Goal: Information Seeking & Learning: Find specific fact

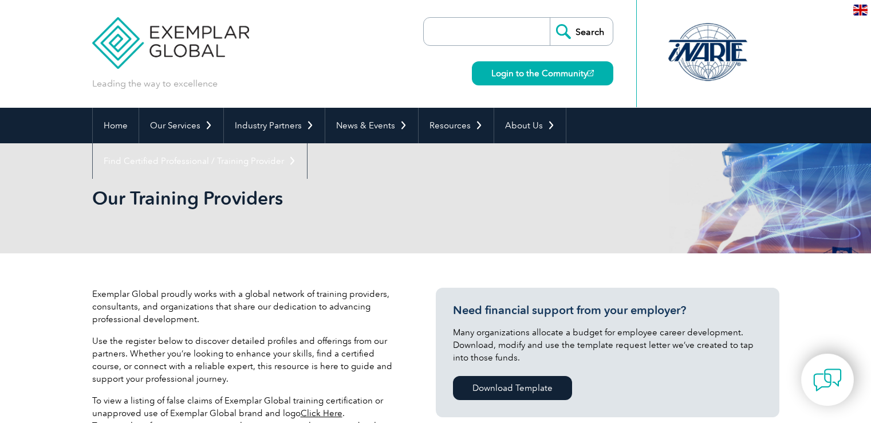
drag, startPoint x: 0, startPoint y: 0, endPoint x: 466, endPoint y: 33, distance: 467.3
click at [466, 33] on input "search" at bounding box center [489, 31] width 120 height 27
type input "Bilal consultancy"
click at [589, 34] on input "Search" at bounding box center [581, 31] width 63 height 27
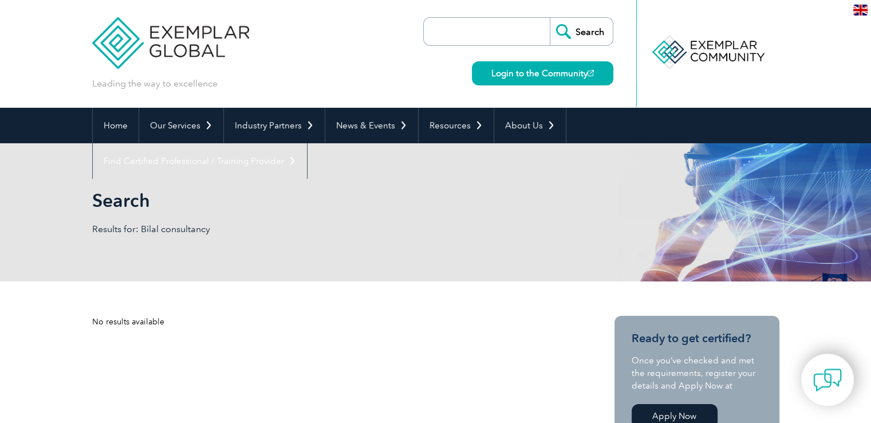
click at [511, 34] on input "search" at bounding box center [489, 31] width 120 height 27
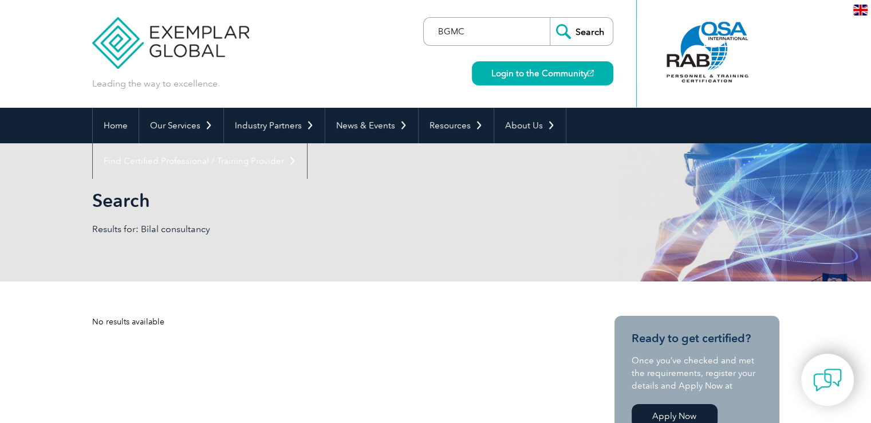
type input "BGMC"
click at [582, 28] on input "Search" at bounding box center [581, 31] width 63 height 27
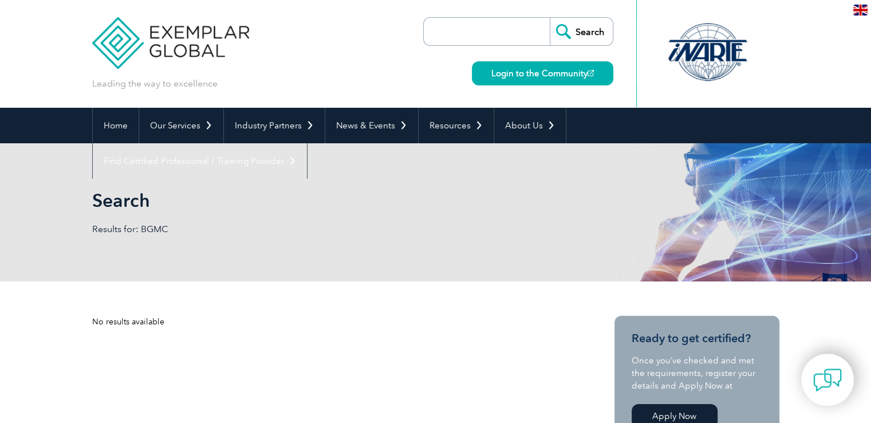
click at [200, 47] on img at bounding box center [170, 34] width 157 height 69
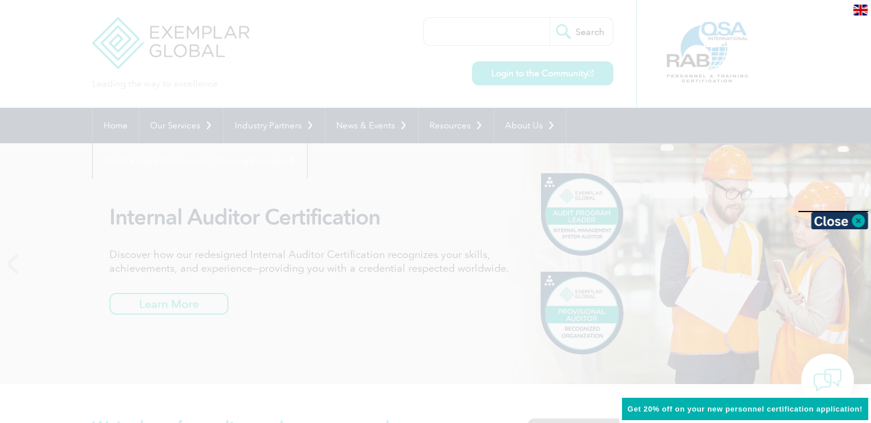
click at [708, 129] on div at bounding box center [435, 211] width 871 height 423
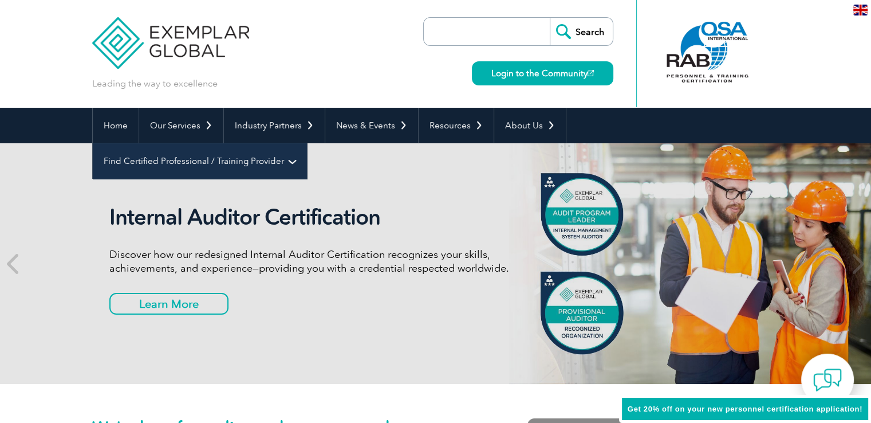
click at [307, 143] on link "Find Certified Professional / Training Provider" at bounding box center [200, 161] width 214 height 36
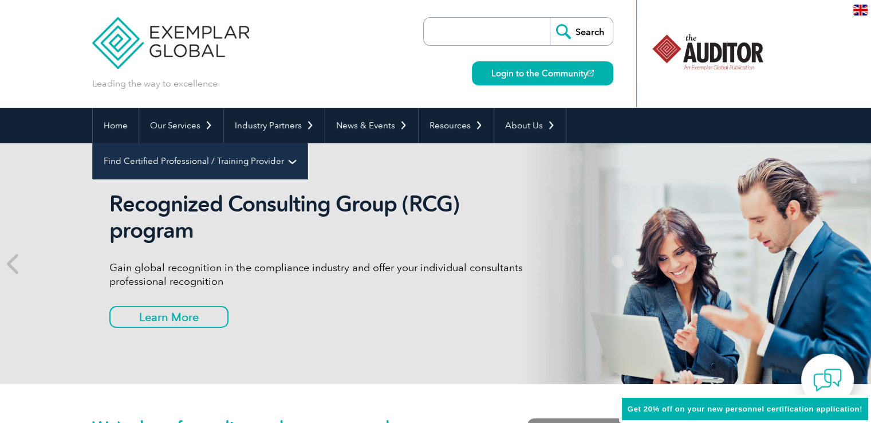
click at [307, 143] on link "Find Certified Professional / Training Provider" at bounding box center [200, 161] width 214 height 36
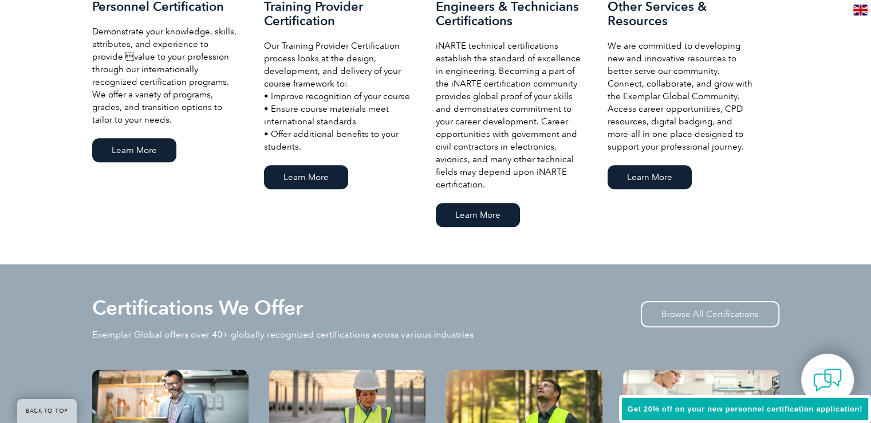
scroll to position [366, 0]
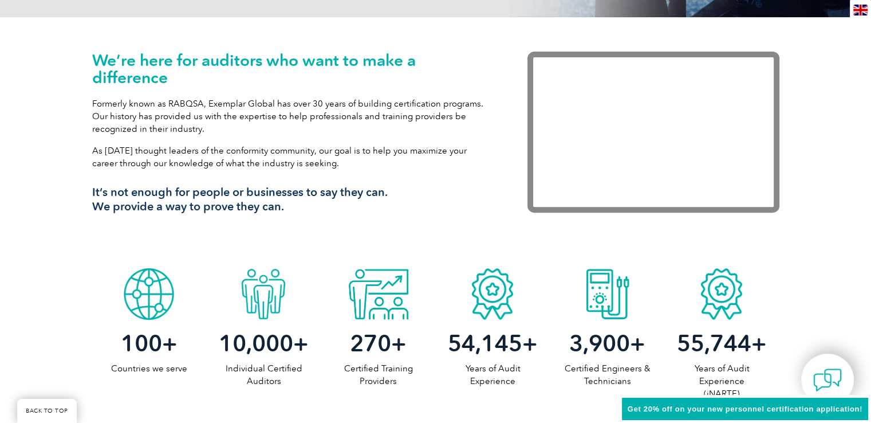
click at [44, 81] on div "We’re here for auditors who want to make a difference Formerly known as RABQSA,…" at bounding box center [435, 139] width 871 height 245
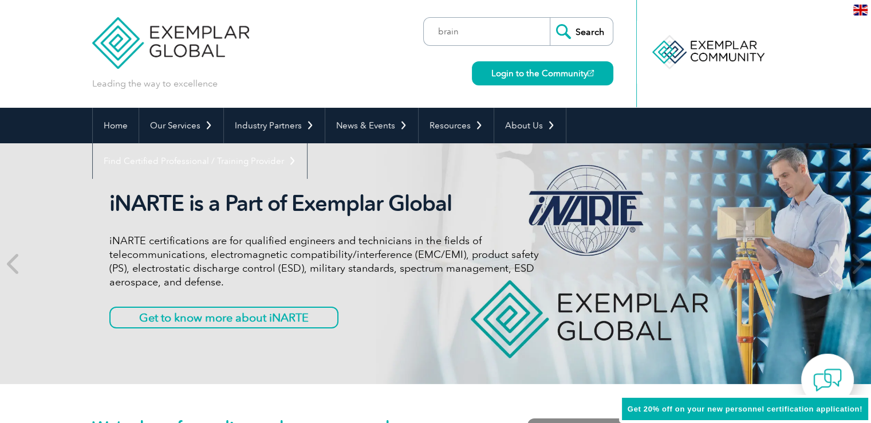
type input "brain"
click at [584, 32] on input "Search" at bounding box center [581, 31] width 63 height 27
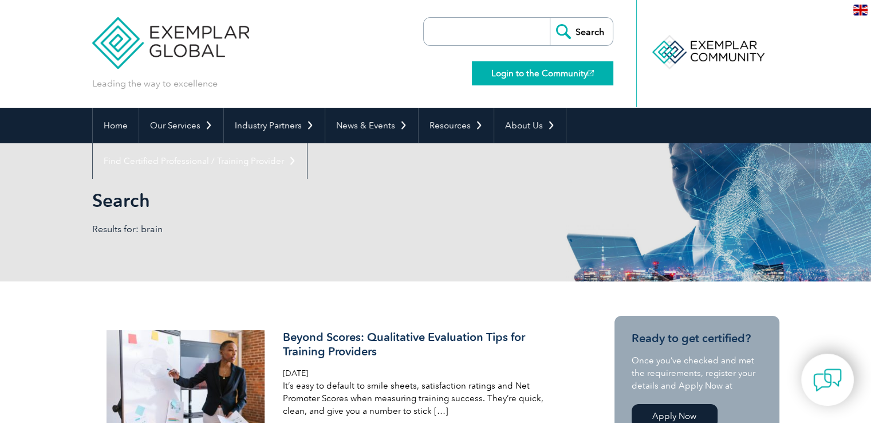
click at [525, 74] on link "Login to the Community" at bounding box center [542, 73] width 141 height 24
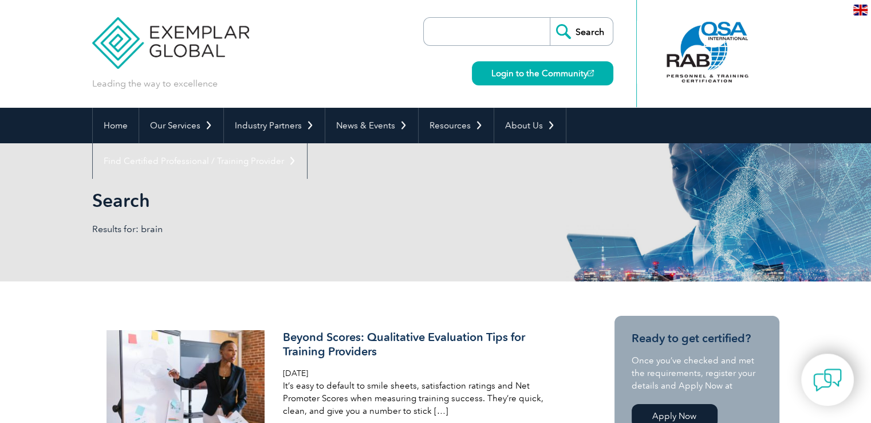
click at [498, 29] on input "search" at bounding box center [489, 31] width 120 height 27
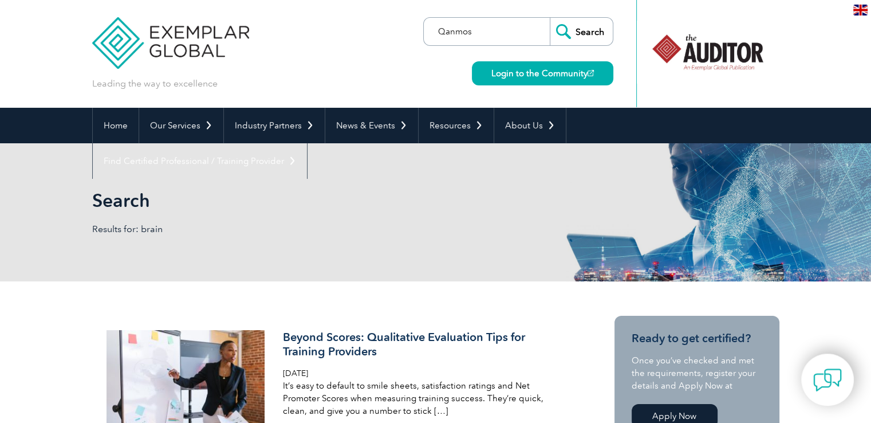
type input "Qanmos"
click at [592, 30] on input "Search" at bounding box center [581, 31] width 63 height 27
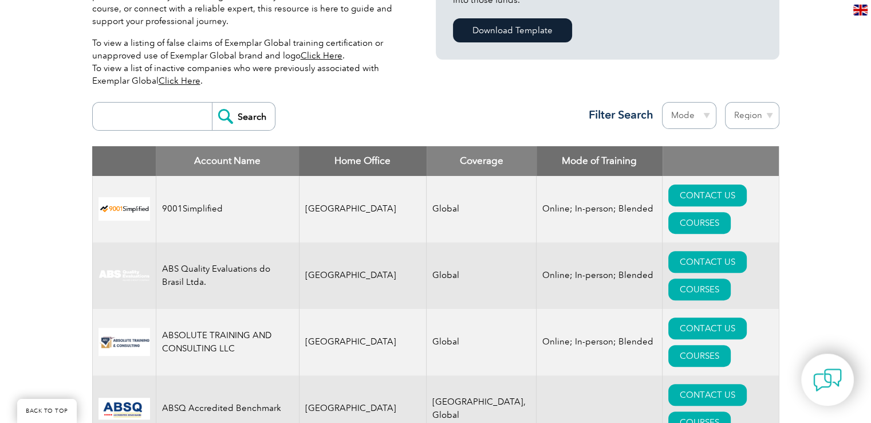
type input "Bilal Consultancy"
click at [254, 121] on input "Search" at bounding box center [243, 115] width 63 height 27
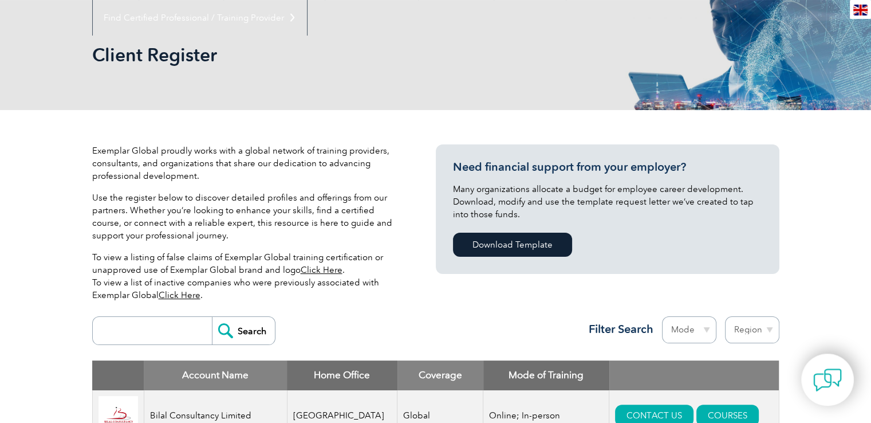
scroll to position [286, 0]
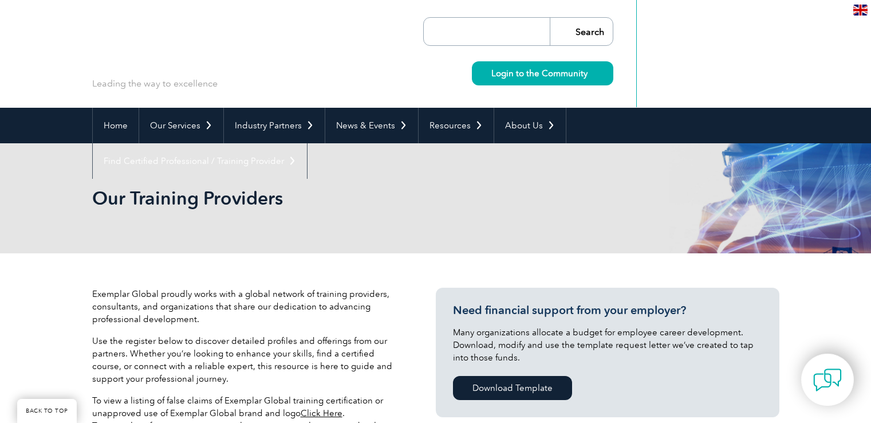
scroll to position [357, 0]
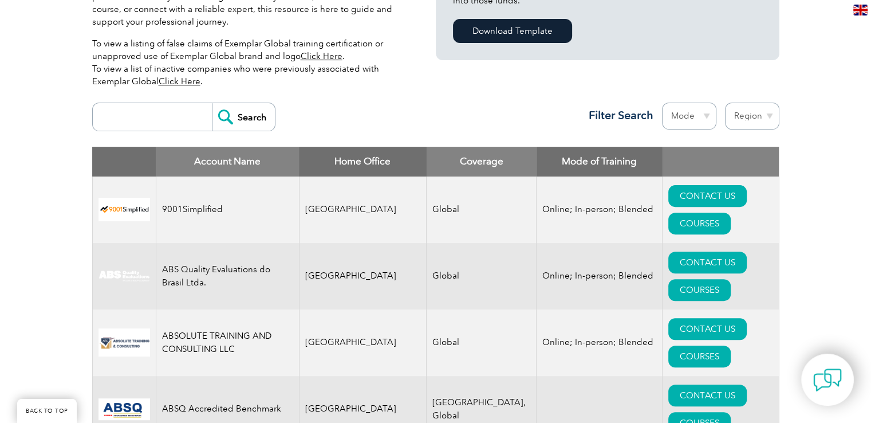
scroll to position [357, 0]
click at [147, 117] on input "search" at bounding box center [154, 116] width 113 height 27
type input "Bilal Consultancy"
click at [249, 119] on input "Search" at bounding box center [243, 116] width 63 height 27
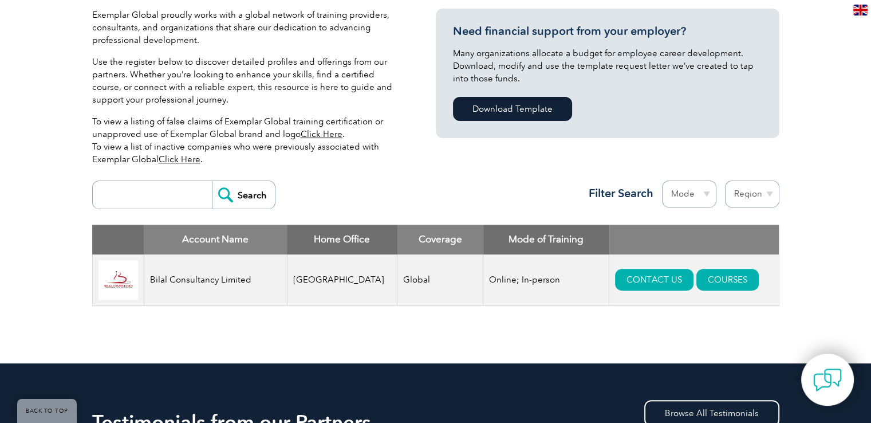
scroll to position [286, 0]
